Goal: Find specific page/section: Find specific page/section

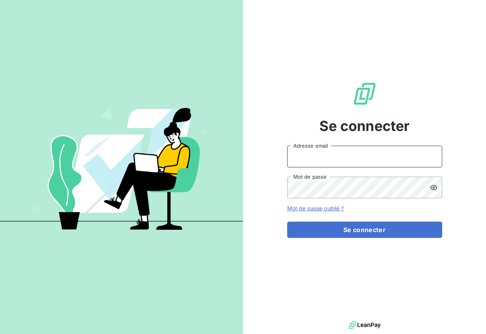
type input "[EMAIL_ADDRESS][DOMAIN_NAME]"
click at [364, 230] on button "Se connecter" at bounding box center [364, 230] width 155 height 16
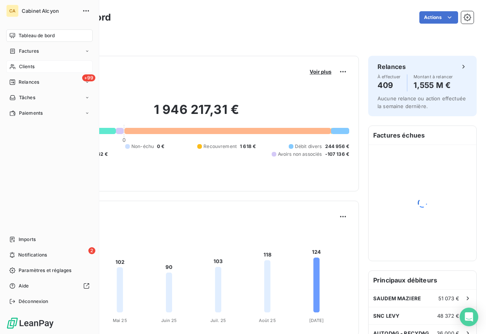
click at [27, 69] on span "Clients" at bounding box center [27, 66] width 16 height 7
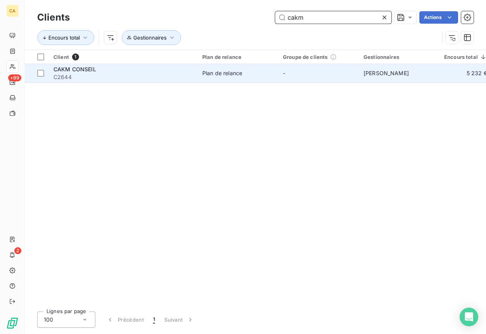
type input "cakm"
click at [98, 75] on span "C2644" at bounding box center [123, 77] width 140 height 8
